Goal: Transaction & Acquisition: Obtain resource

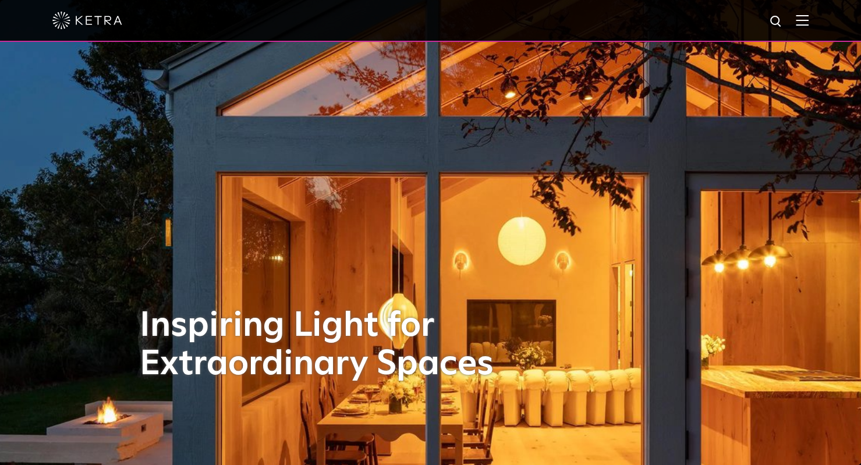
click at [809, 24] on img at bounding box center [802, 20] width 13 height 11
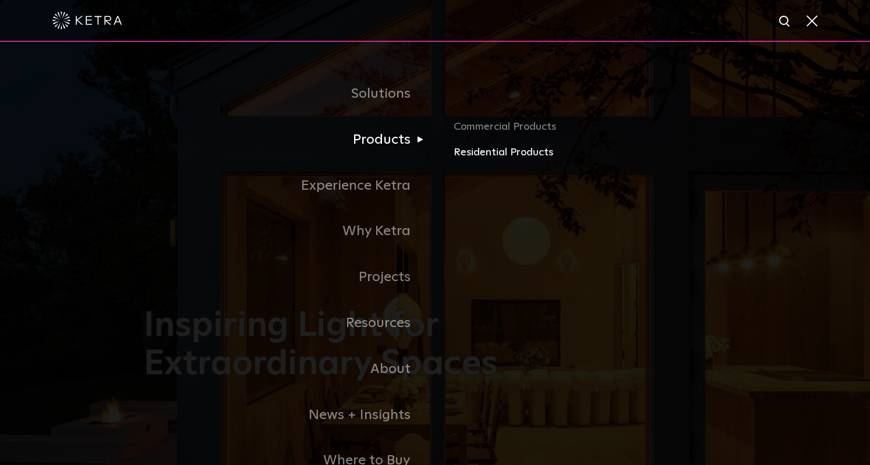
click at [482, 155] on link "Residential Products" at bounding box center [590, 152] width 273 height 17
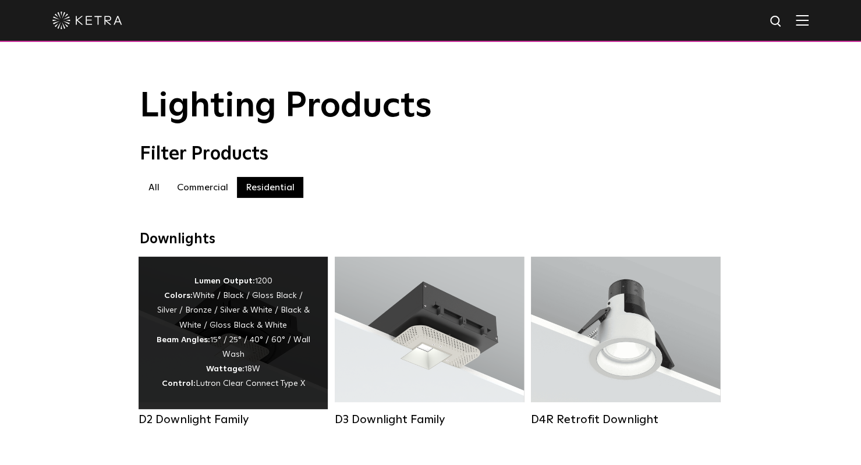
click at [283, 367] on div "Lumen Output: 1200 Colors: White / Black / Gloss Black / Silver / Bronze / Silv…" at bounding box center [233, 333] width 154 height 118
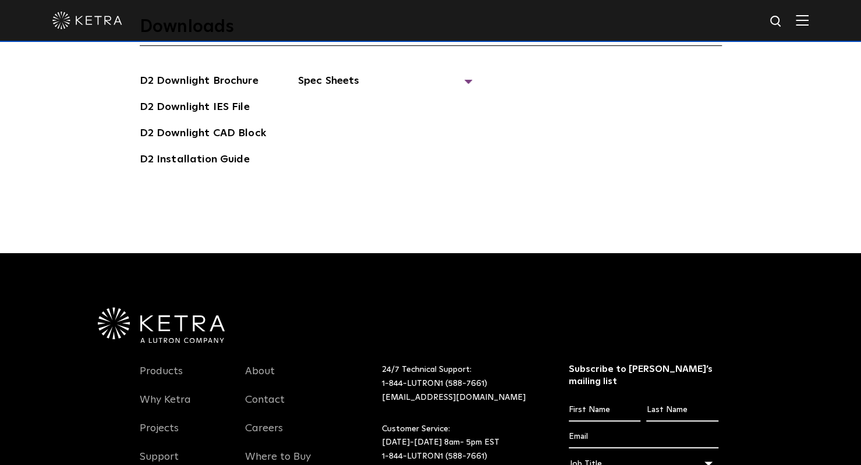
scroll to position [3244, 0]
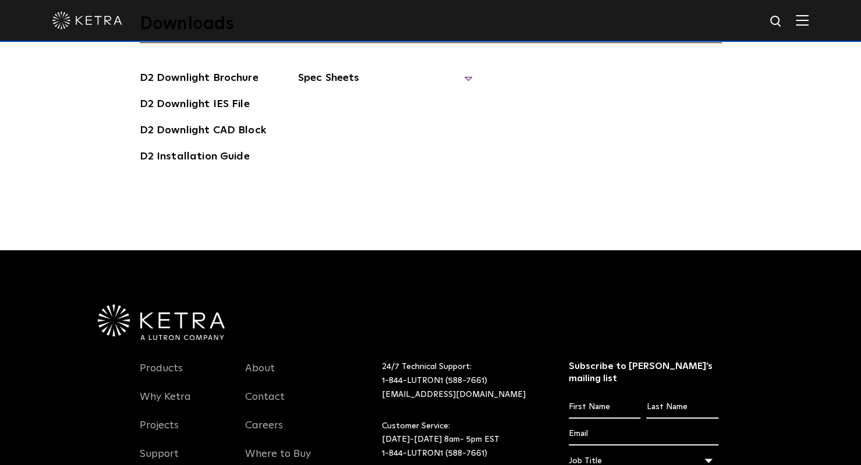
click at [464, 70] on span "Spec Sheets" at bounding box center [385, 83] width 175 height 26
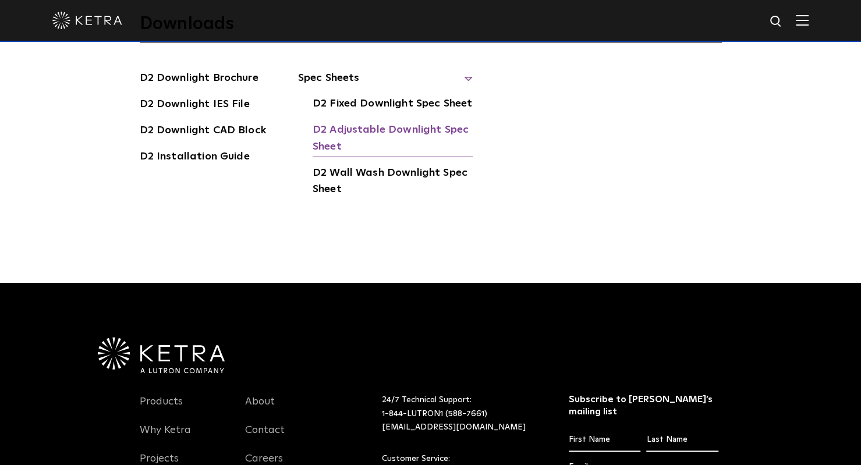
click at [361, 122] on link "D2 Adjustable Downlight Spec Sheet" at bounding box center [393, 140] width 160 height 36
